Goal: Task Accomplishment & Management: Use online tool/utility

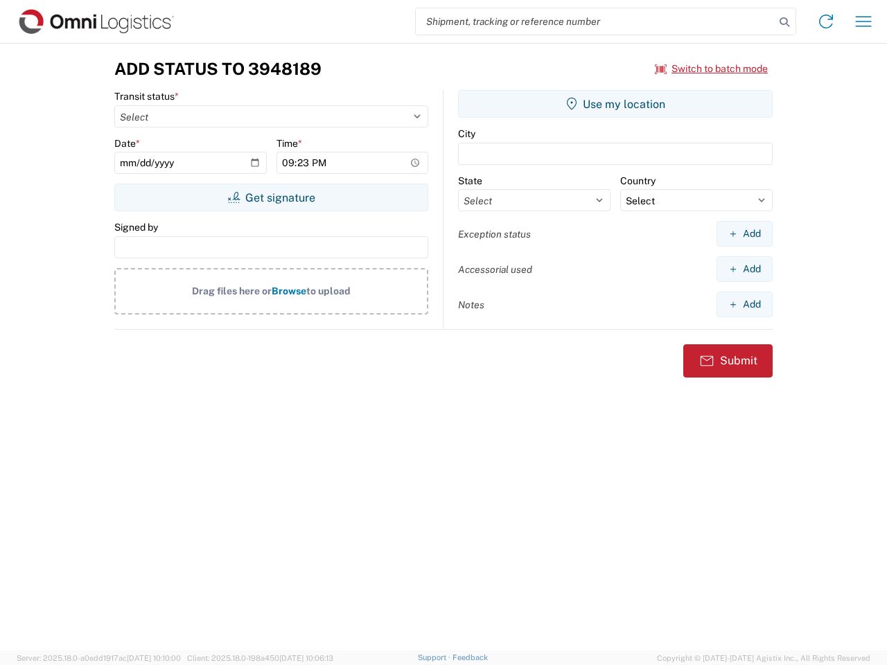
click at [595, 21] on input "search" at bounding box center [595, 21] width 359 height 26
click at [784, 22] on icon at bounding box center [784, 21] width 19 height 19
click at [826, 21] on icon at bounding box center [826, 21] width 22 height 22
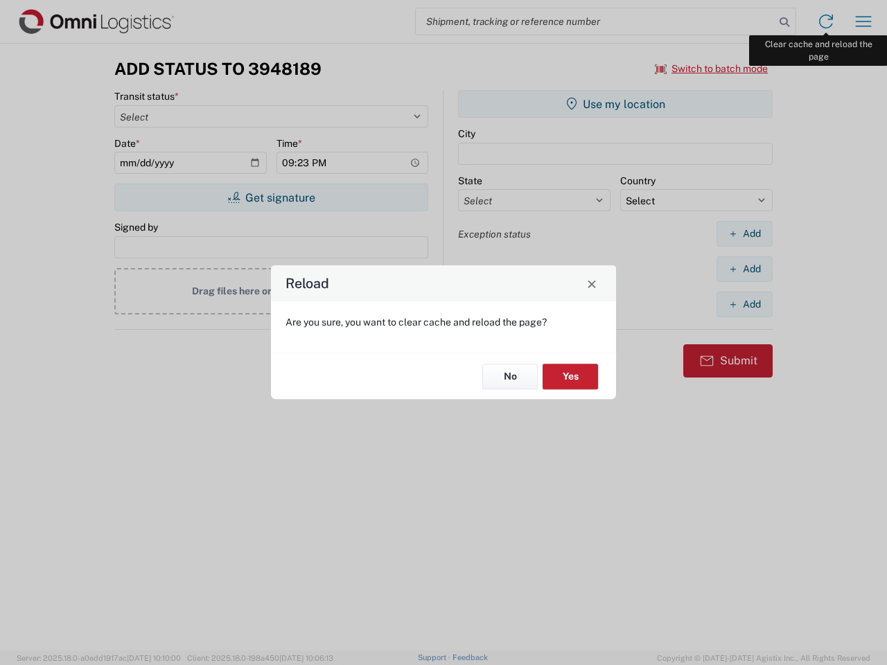
click at [863, 21] on div "Reload Are you sure, you want to clear cache and reload the page? No Yes" at bounding box center [443, 332] width 887 height 665
click at [711, 69] on div "Reload Are you sure, you want to clear cache and reload the page? No Yes" at bounding box center [443, 332] width 887 height 665
click at [271, 197] on div "Reload Are you sure, you want to clear cache and reload the page? No Yes" at bounding box center [443, 332] width 887 height 665
click at [615, 104] on div "Reload Are you sure, you want to clear cache and reload the page? No Yes" at bounding box center [443, 332] width 887 height 665
click at [744, 233] on div "Reload Are you sure, you want to clear cache and reload the page? No Yes" at bounding box center [443, 332] width 887 height 665
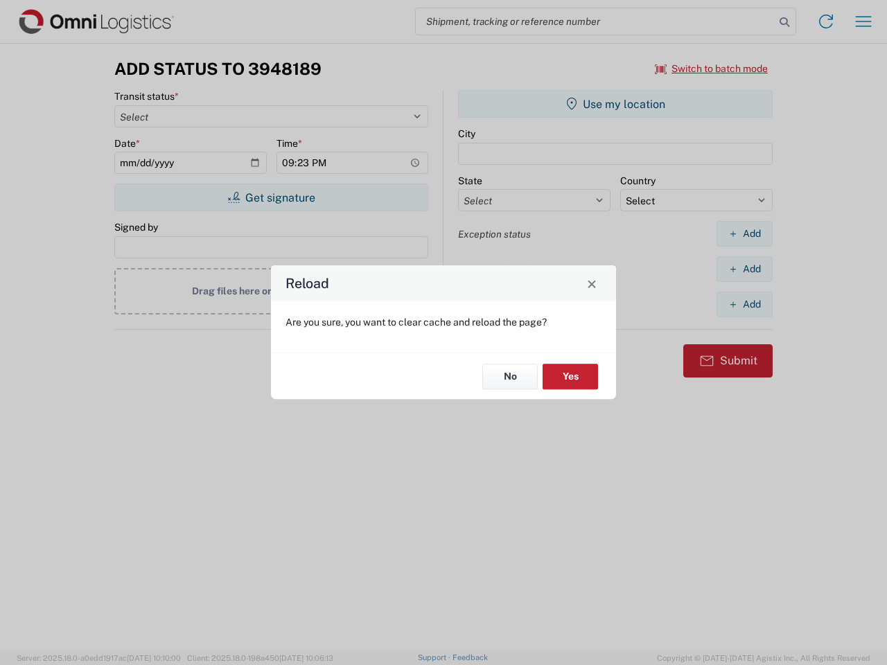
click at [744, 269] on div "Reload Are you sure, you want to clear cache and reload the page? No Yes" at bounding box center [443, 332] width 887 height 665
click at [744, 304] on div "Reload Are you sure, you want to clear cache and reload the page? No Yes" at bounding box center [443, 332] width 887 height 665
